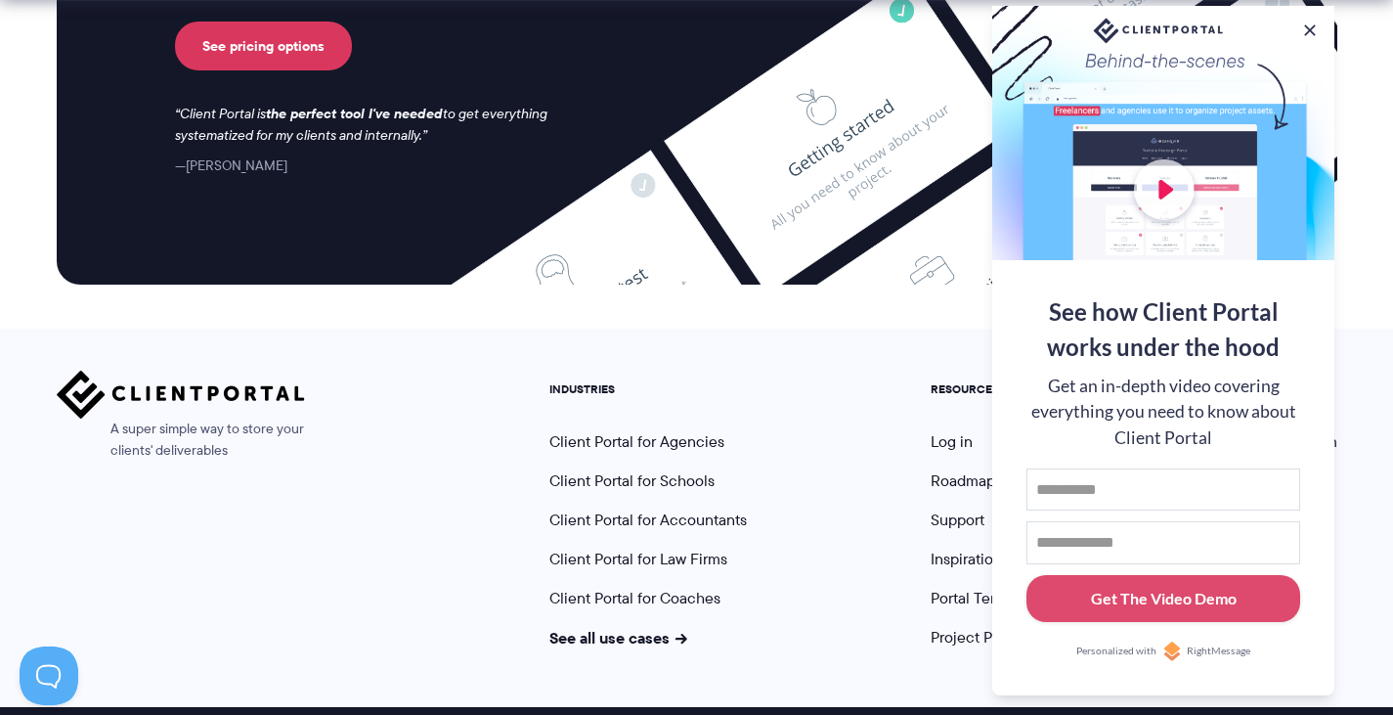
scroll to position [8257, 0]
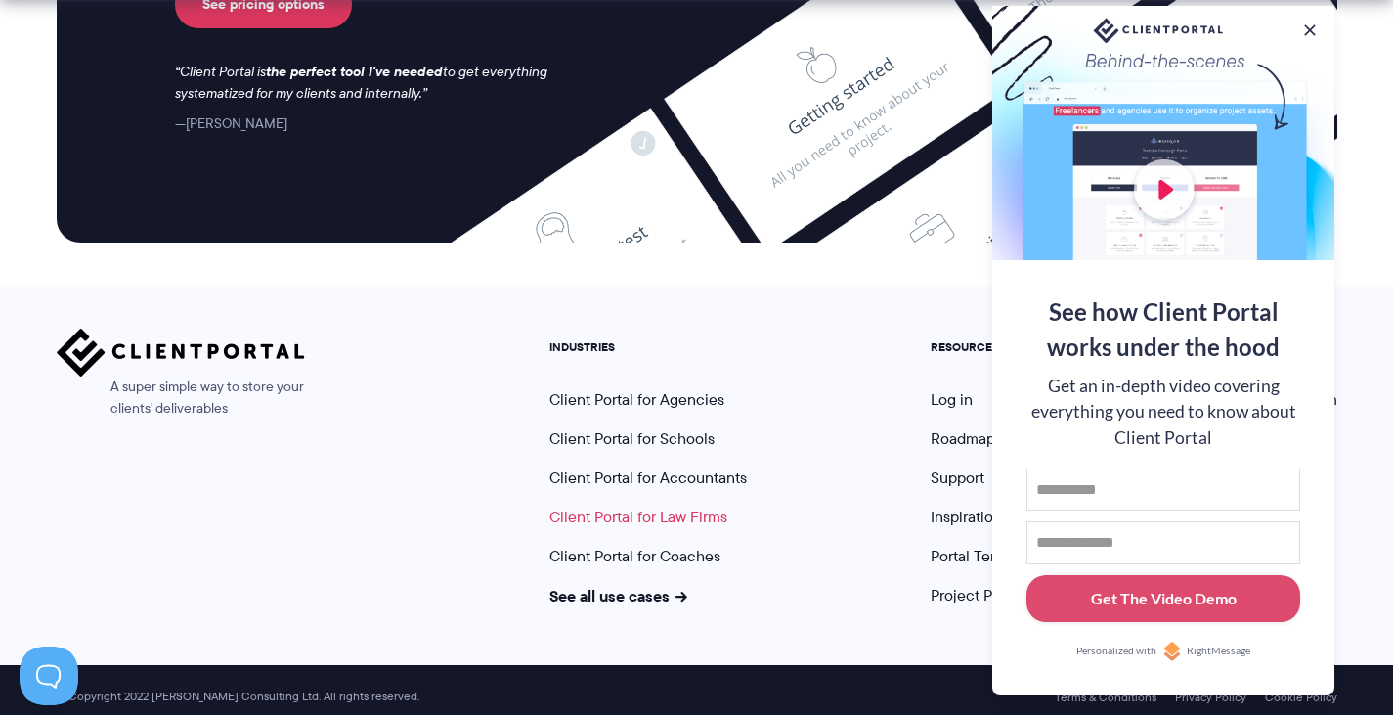
click at [617, 505] on link "Client Portal for Law Firms" at bounding box center [638, 516] width 178 height 22
